Goal: Transaction & Acquisition: Purchase product/service

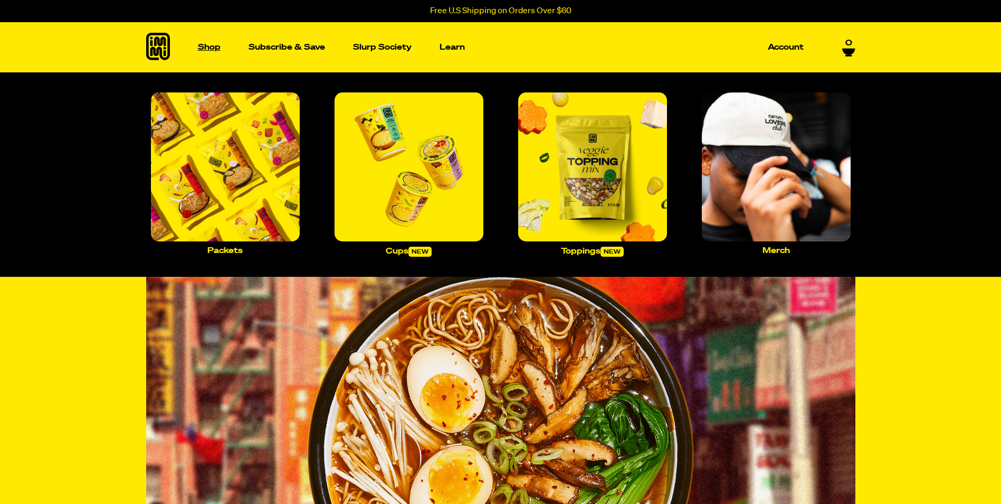
click at [207, 49] on p "Shop" at bounding box center [209, 47] width 23 height 8
click at [237, 200] on img "Main navigation" at bounding box center [225, 166] width 149 height 149
